Goal: Task Accomplishment & Management: Manage account settings

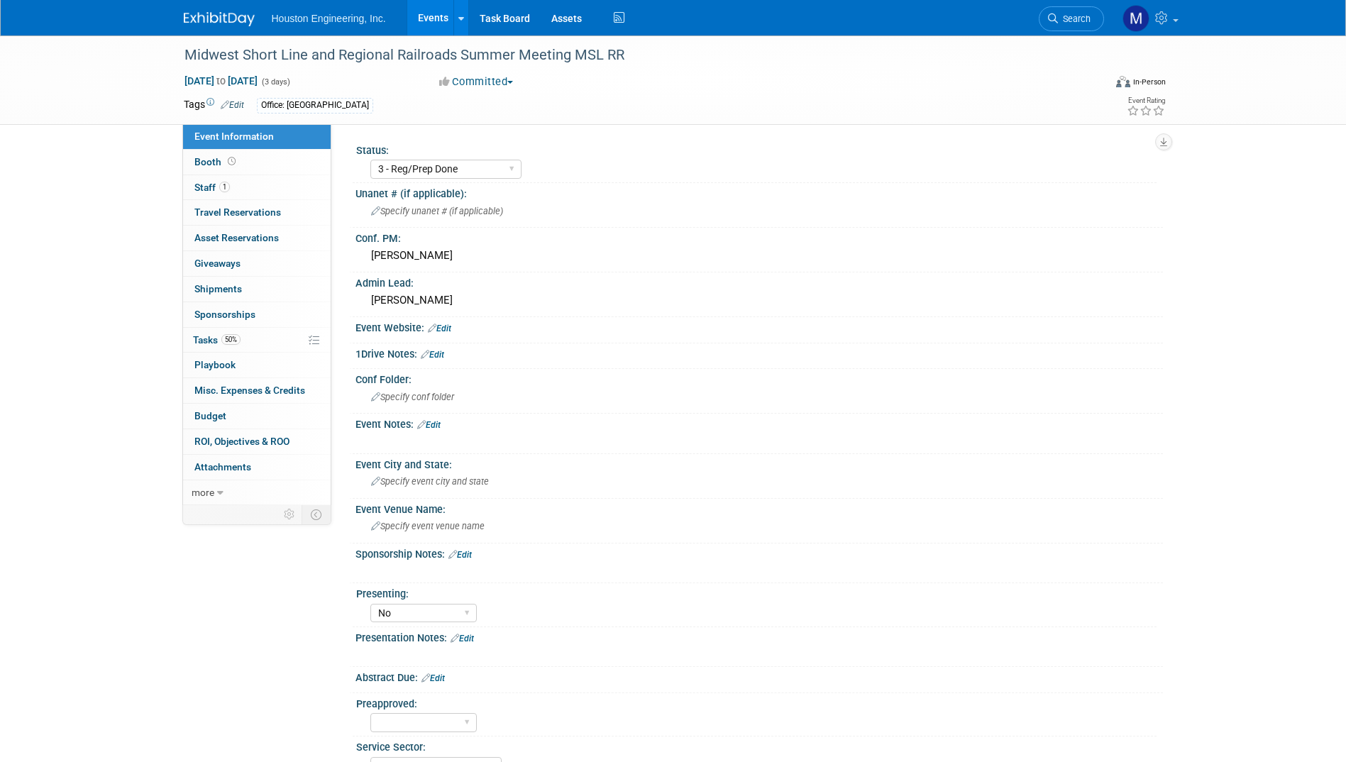
select select "3 - Reg/Prep Done"
select select "No"
select select "Transportation"
click at [315, 23] on span "Houston Engineering, Inc." at bounding box center [329, 18] width 114 height 11
click at [417, 16] on link "Events" at bounding box center [433, 17] width 52 height 35
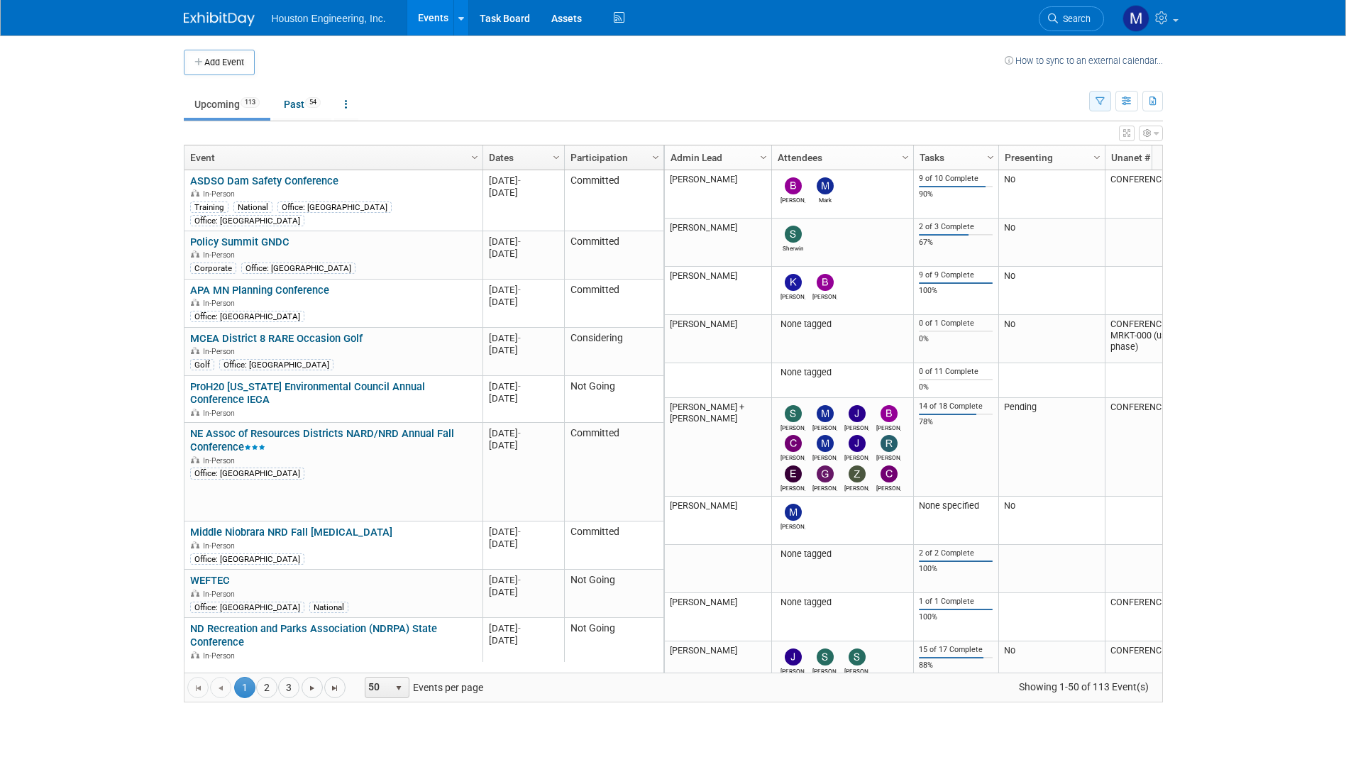
click at [1103, 99] on icon "button" at bounding box center [1100, 101] width 9 height 9
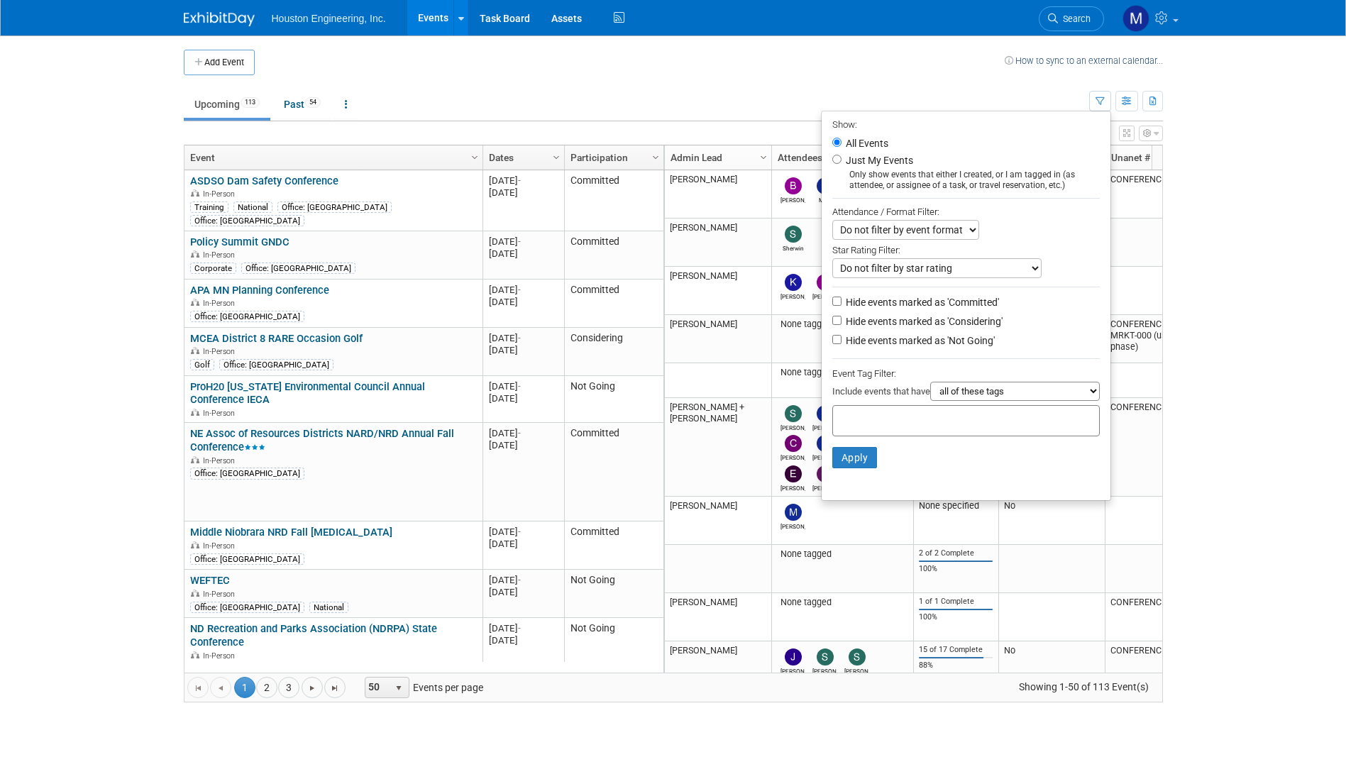
click at [960, 231] on select "Do not filter by event format Only show In-Person events Only show Virtual even…" at bounding box center [905, 230] width 147 height 20
click at [1017, 212] on div "Attendance / Format Filter:" at bounding box center [966, 212] width 268 height 16
click at [832, 344] on input "Hide events marked as 'Not Going'" at bounding box center [836, 339] width 9 height 9
checkbox input "true"
click at [844, 465] on button "Apply" at bounding box center [854, 457] width 45 height 21
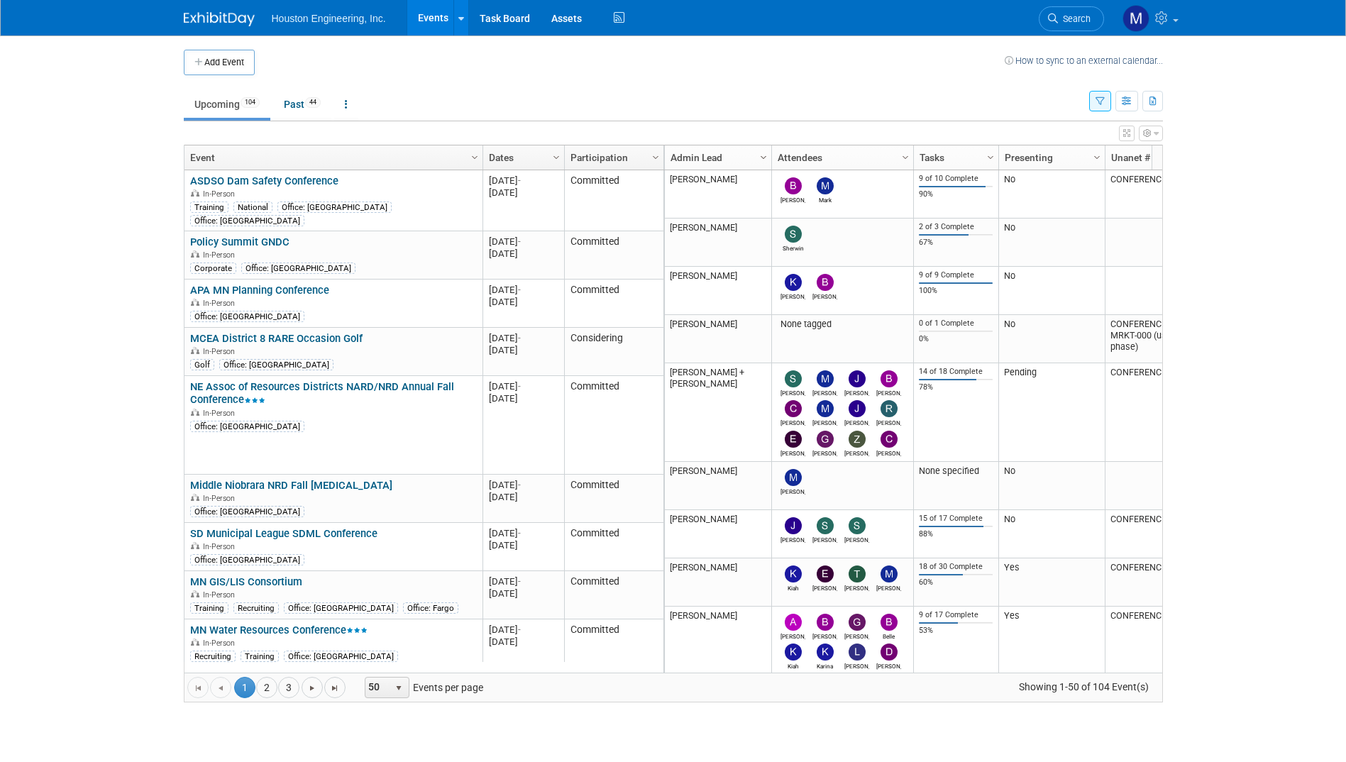
click at [765, 153] on span "Column Settings" at bounding box center [763, 157] width 11 height 11
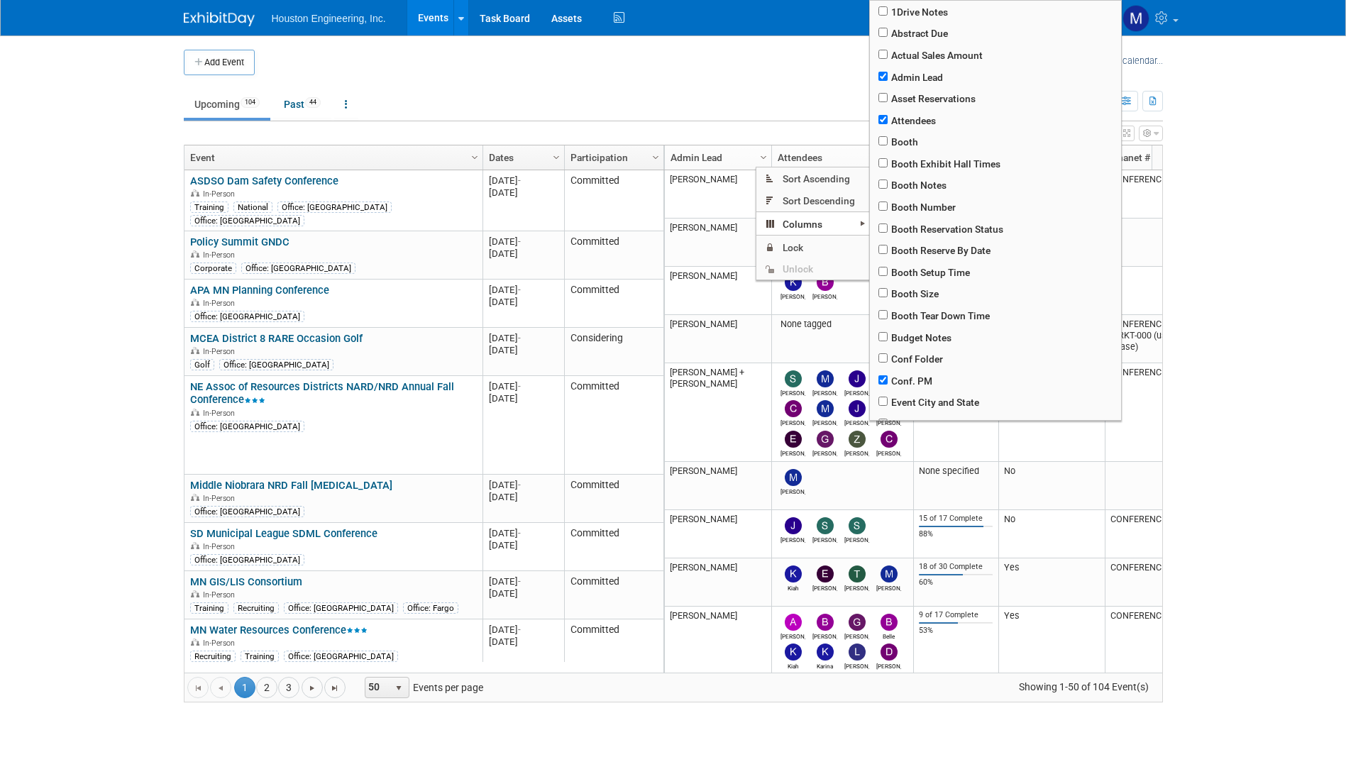
click at [1238, 153] on body "Houston Engineering, Inc. Events Add Event Bulk Upload Events Shareable Event B…" at bounding box center [673, 381] width 1346 height 762
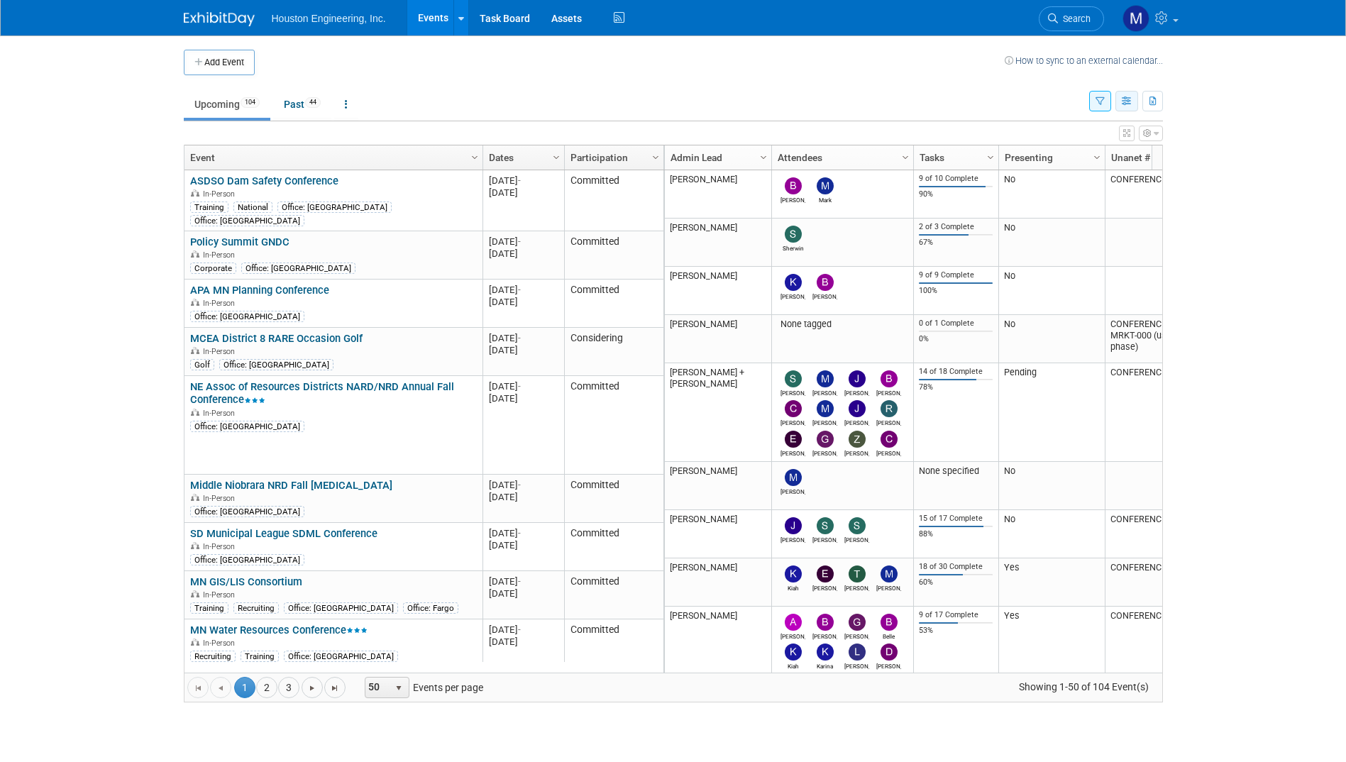
click at [1127, 101] on icon "button" at bounding box center [1127, 101] width 11 height 9
click at [1106, 100] on button "button" at bounding box center [1100, 101] width 22 height 21
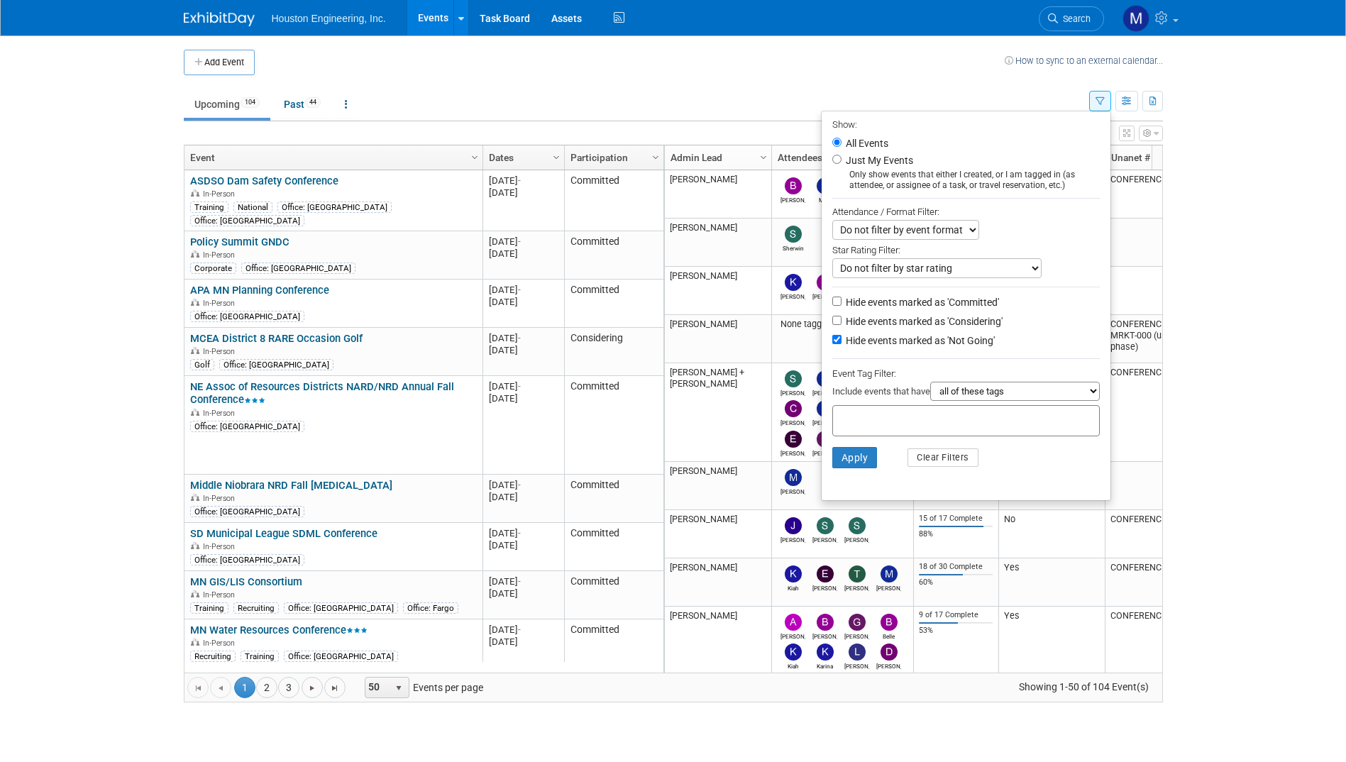
click at [964, 232] on select "Do not filter by event format Only show In-Person events Only show Virtual even…" at bounding box center [905, 230] width 147 height 20
click at [1025, 275] on select "Do not filter by star rating Only show events with no ratings (0 stars) Only sh…" at bounding box center [936, 268] width 209 height 20
click at [1091, 396] on select "all of these tags any one of these tags only and exactly these specific tags" at bounding box center [1015, 391] width 170 height 19
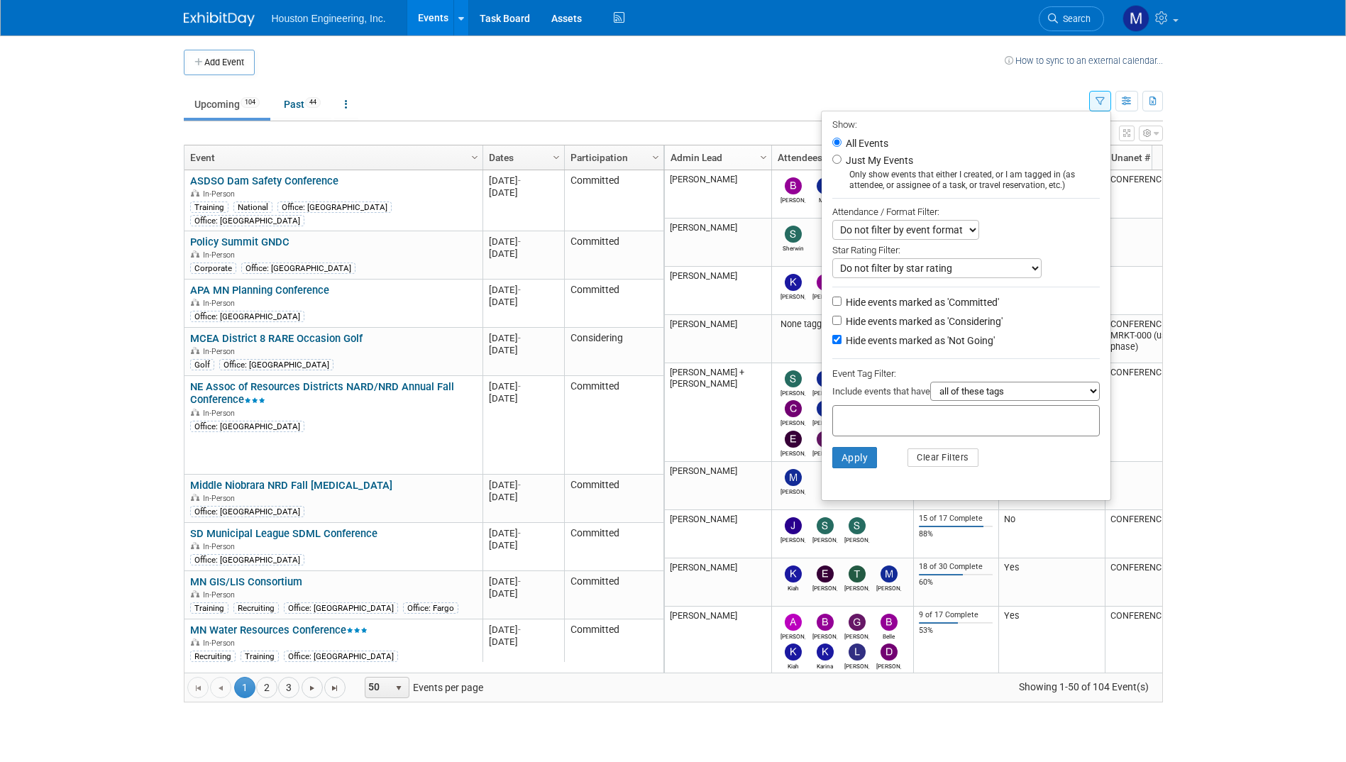
click at [1235, 295] on body "Houston Engineering, Inc. Events Add Event Bulk Upload Events Shareable Event B…" at bounding box center [673, 381] width 1346 height 762
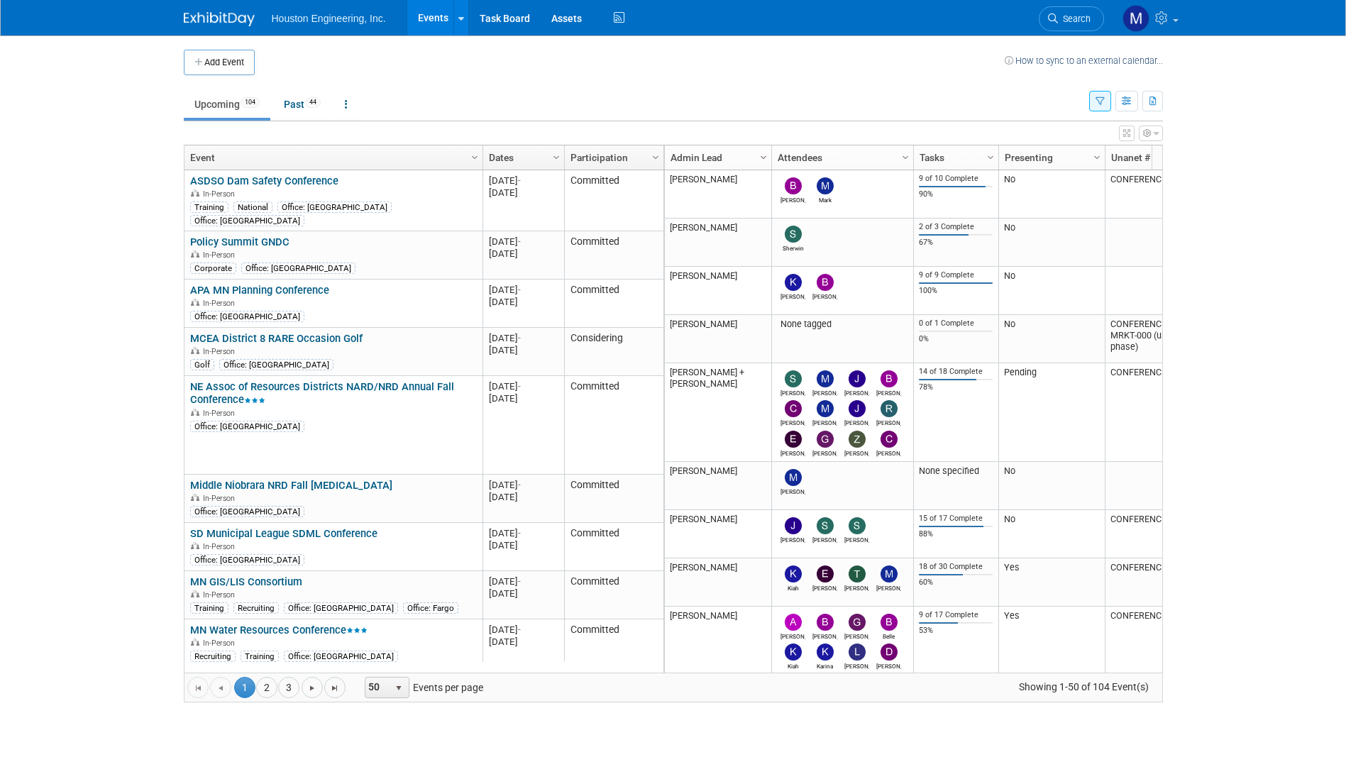
click at [764, 155] on span "Column Settings" at bounding box center [763, 157] width 11 height 11
checkbox input "true"
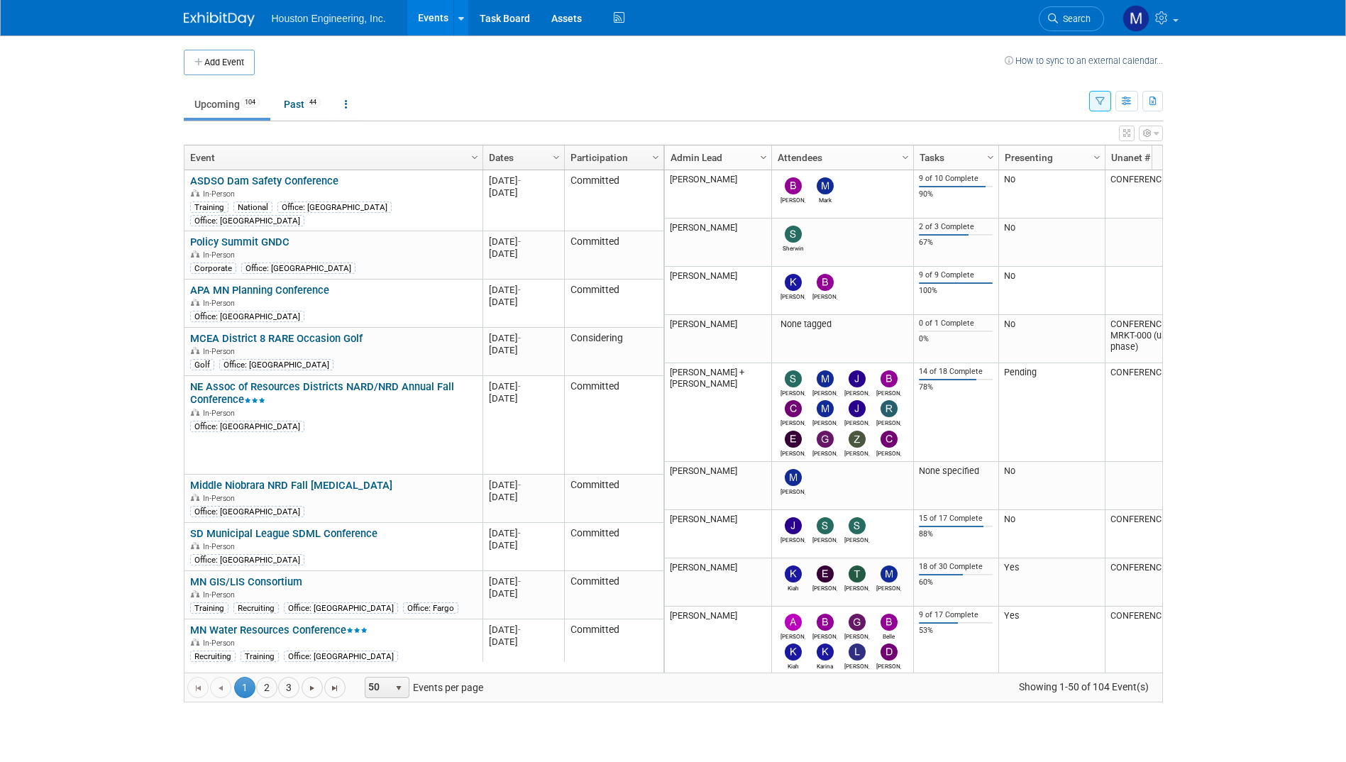
checkbox input "true"
click at [778, 80] on td "Upcoming 104 Past 44 All Events 148 Past and Upcoming Grouped Annually Events g…" at bounding box center [636, 98] width 905 height 46
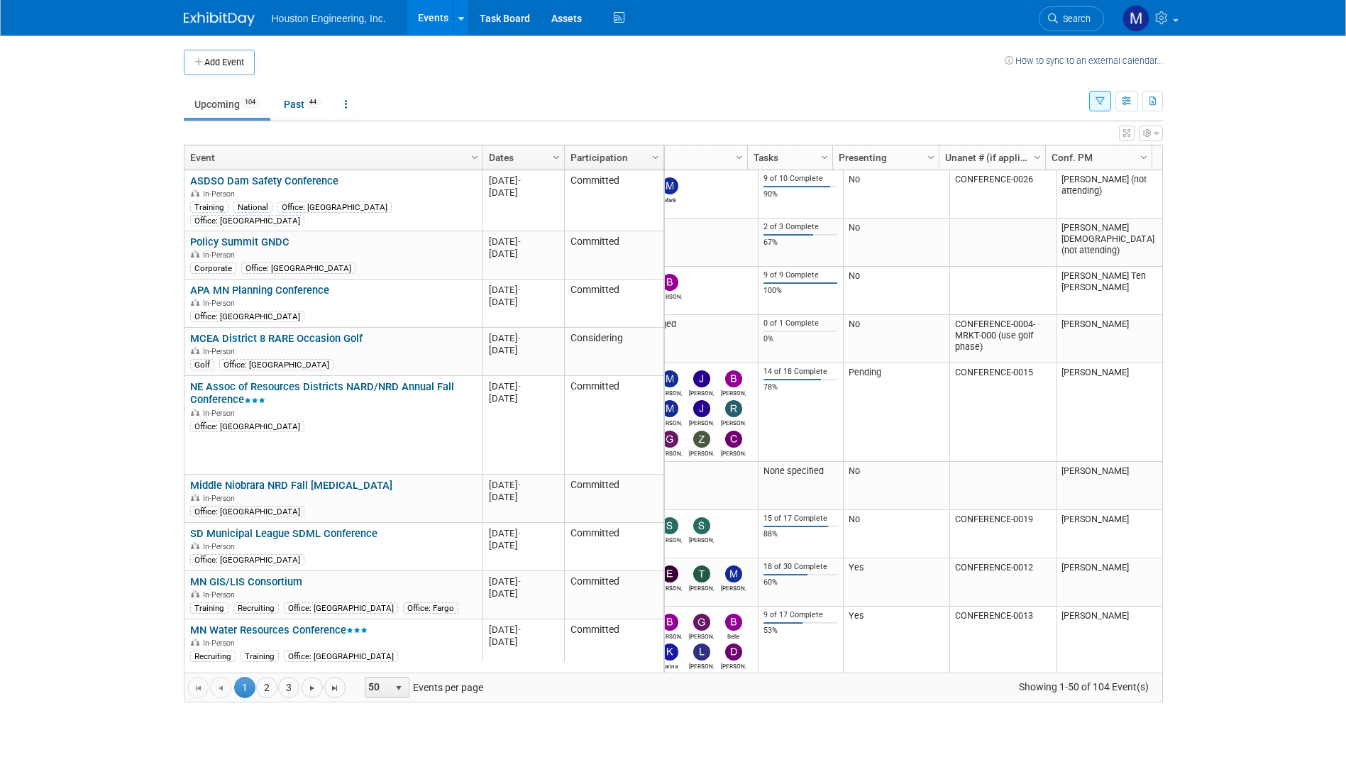
click at [557, 158] on span "Column Settings" at bounding box center [556, 157] width 11 height 11
click at [46, 189] on body "Houston Engineering, Inc. Events Add Event Bulk Upload Events Shareable Event B…" at bounding box center [673, 381] width 1346 height 762
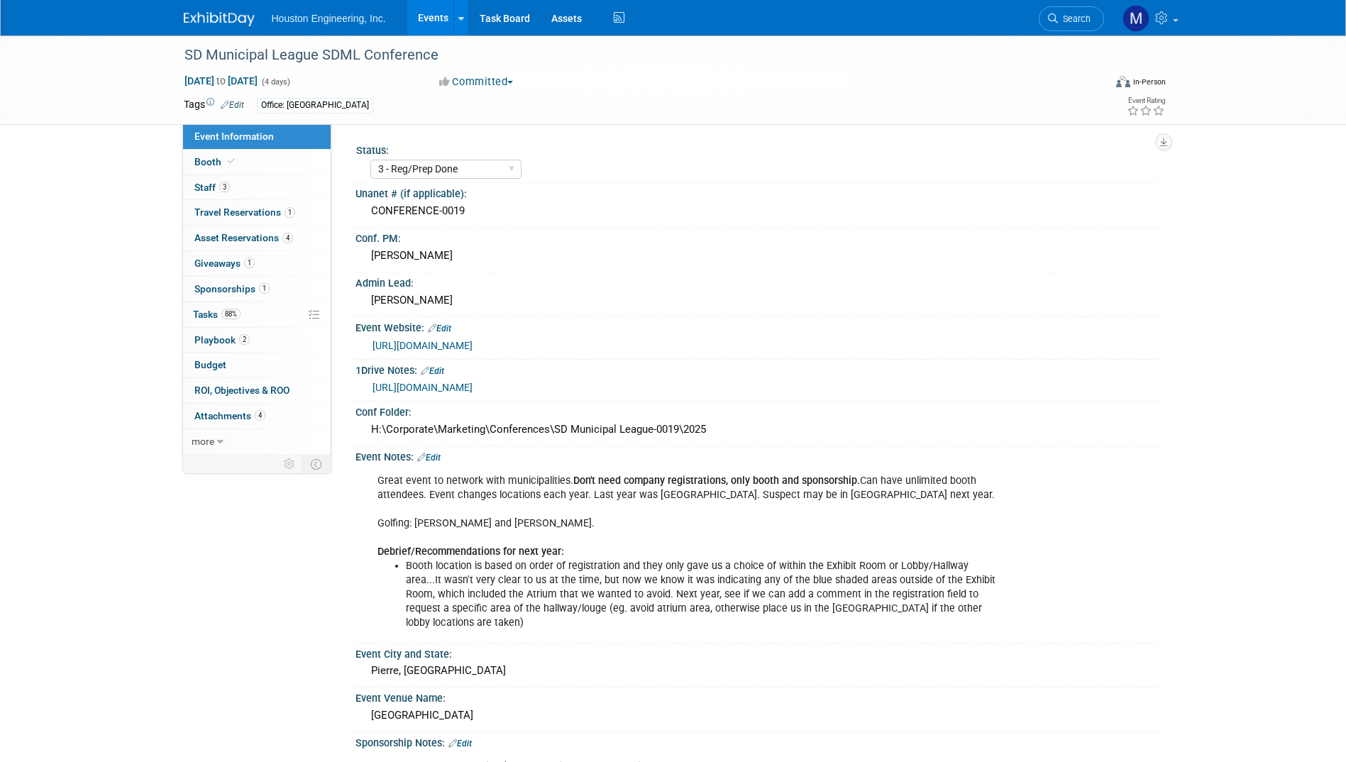
select select "3 - Reg/Prep Done"
select select "No"
select select "Mun. Infrastructure"
click at [201, 188] on span "Staff 3" at bounding box center [211, 187] width 35 height 11
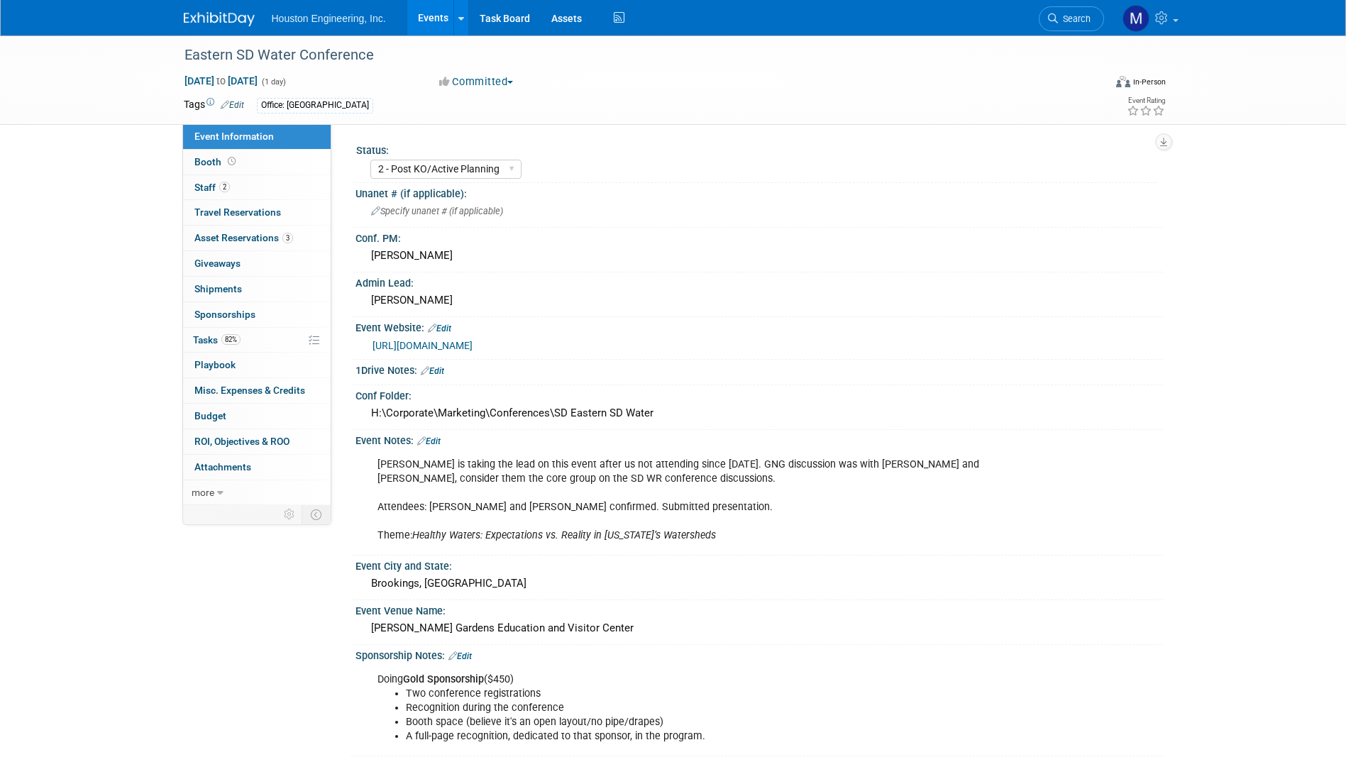
select select "2 - Post KO/Active Planning"
select select "Pending"
select select "Water Resources"
click at [197, 188] on span "Staff 2" at bounding box center [211, 187] width 35 height 11
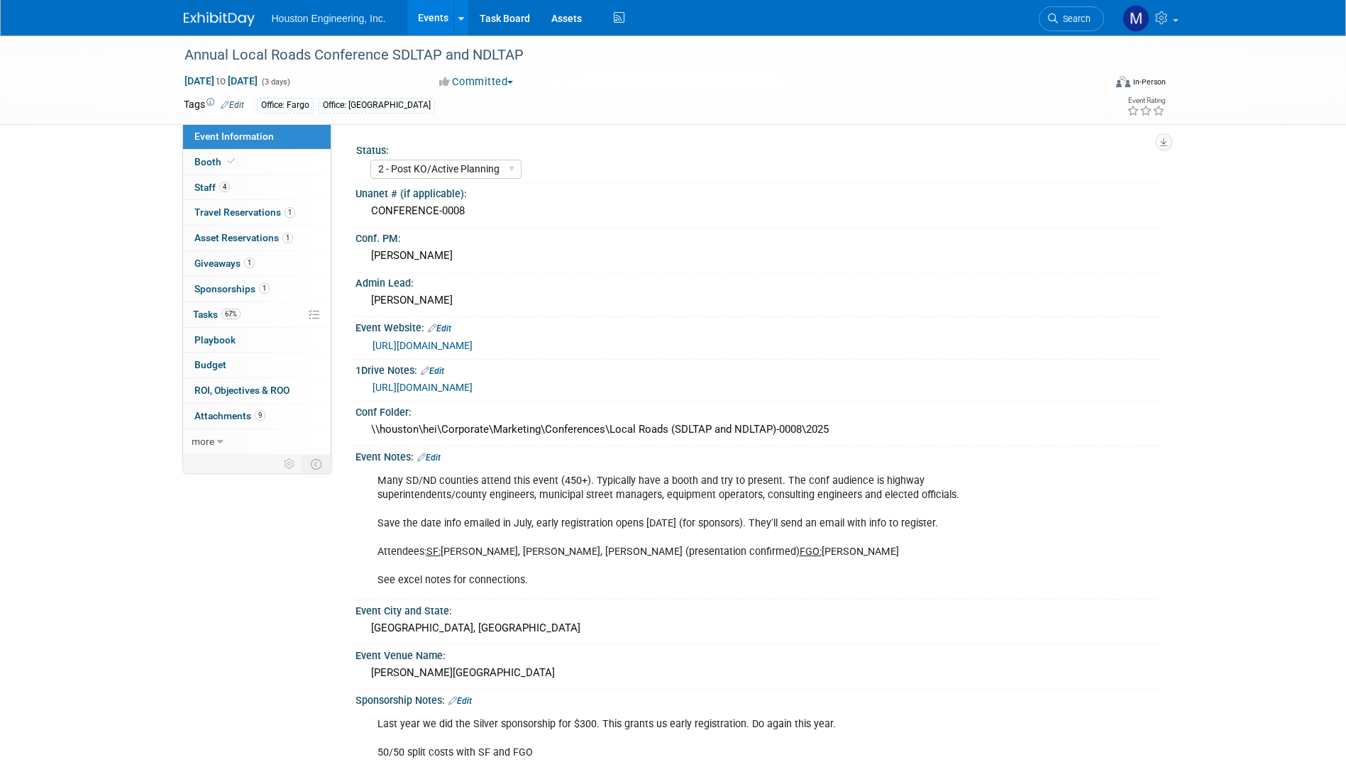
select select "2 - Post KO/Active Planning"
select select "Yes"
select select "Multi-sector/Any/All"
drag, startPoint x: 1, startPoint y: 479, endPoint x: 7, endPoint y: 471, distance: 10.1
click at [6, 473] on div "Annual Local Roads Conference SDLTAP and NDLTAP Oct 20, 2025 to Oct 22, 2025 (3…" at bounding box center [673, 580] width 1346 height 1091
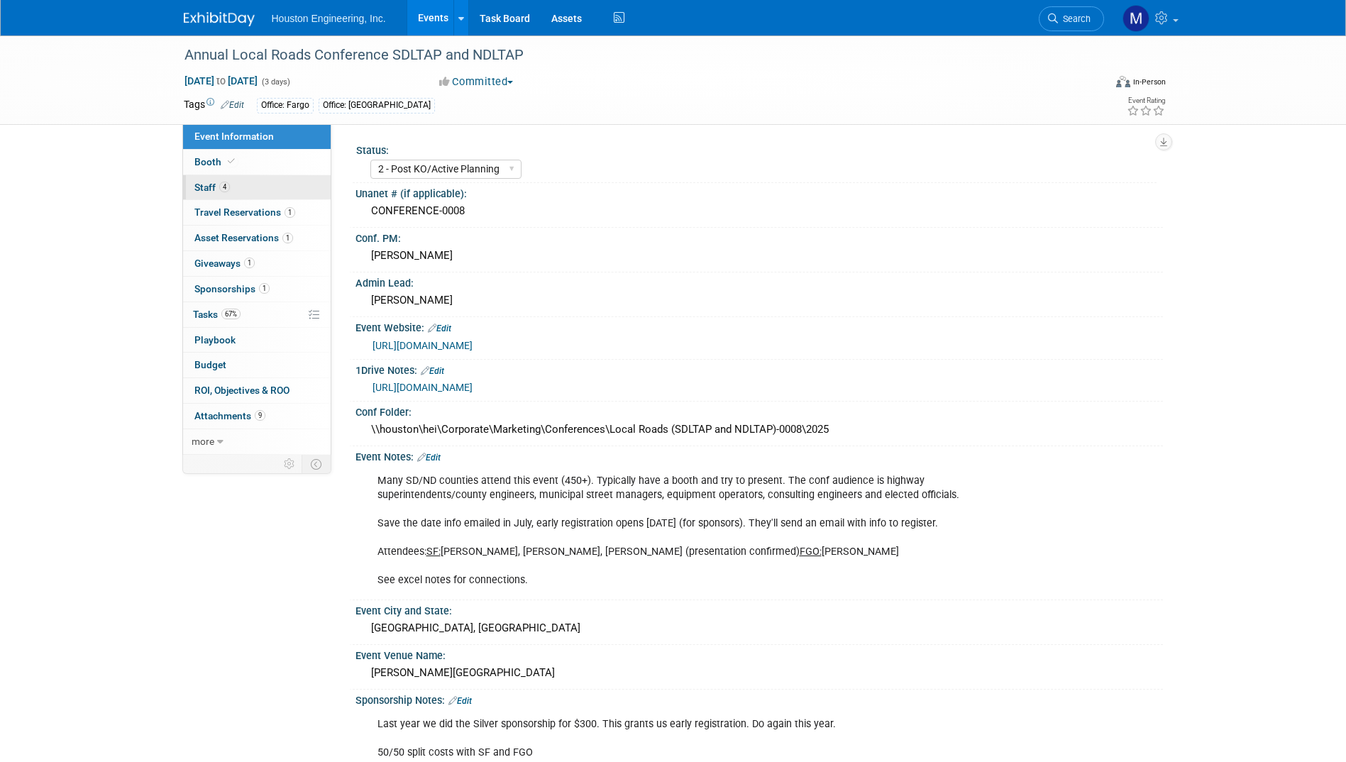
click at [201, 189] on span "Staff 4" at bounding box center [211, 187] width 35 height 11
